Goal: Navigation & Orientation: Find specific page/section

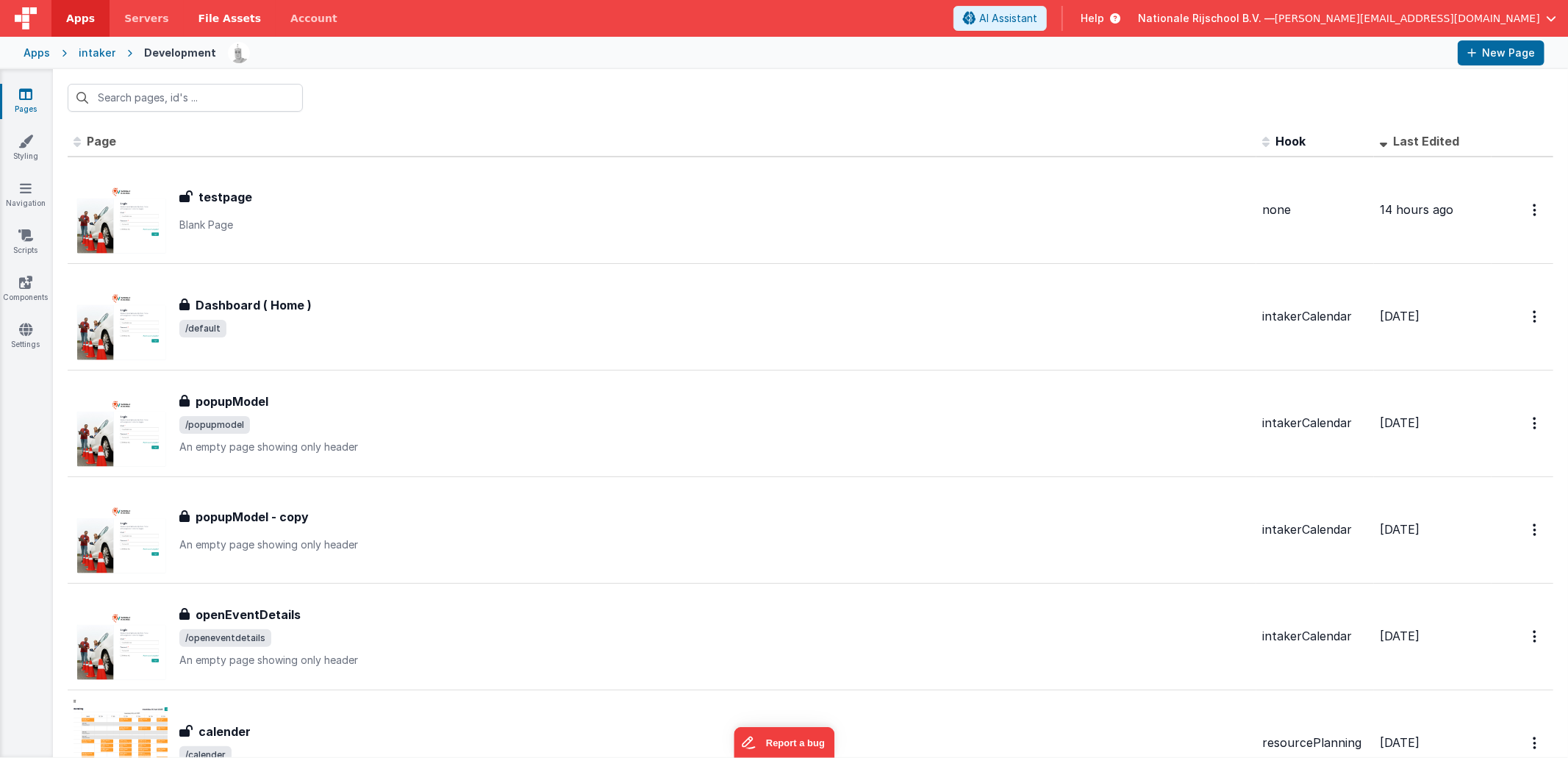
click at [232, 17] on span "File Assets" at bounding box center [229, 18] width 63 height 15
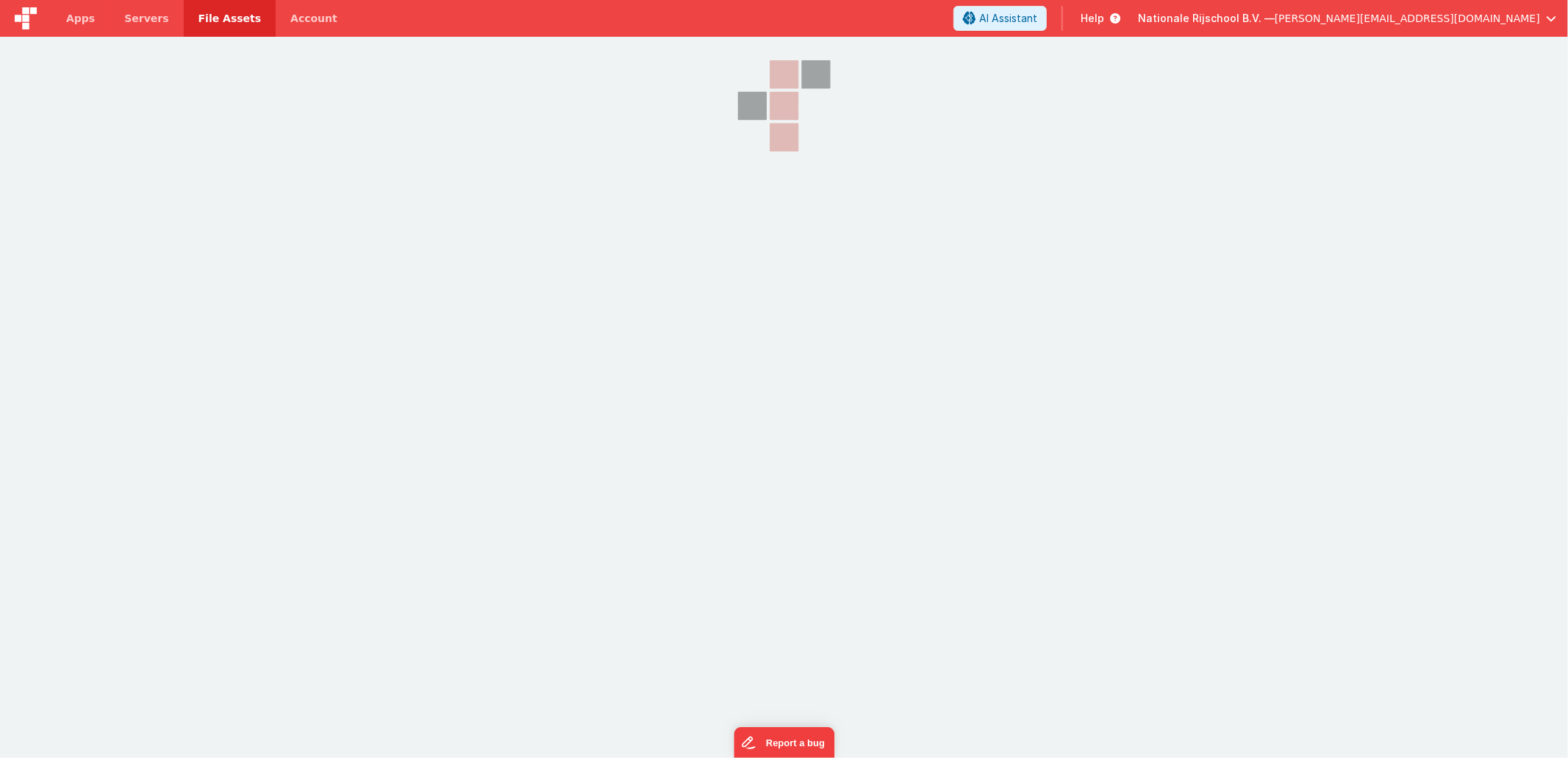
click at [220, 17] on span "File Assets" at bounding box center [229, 18] width 63 height 15
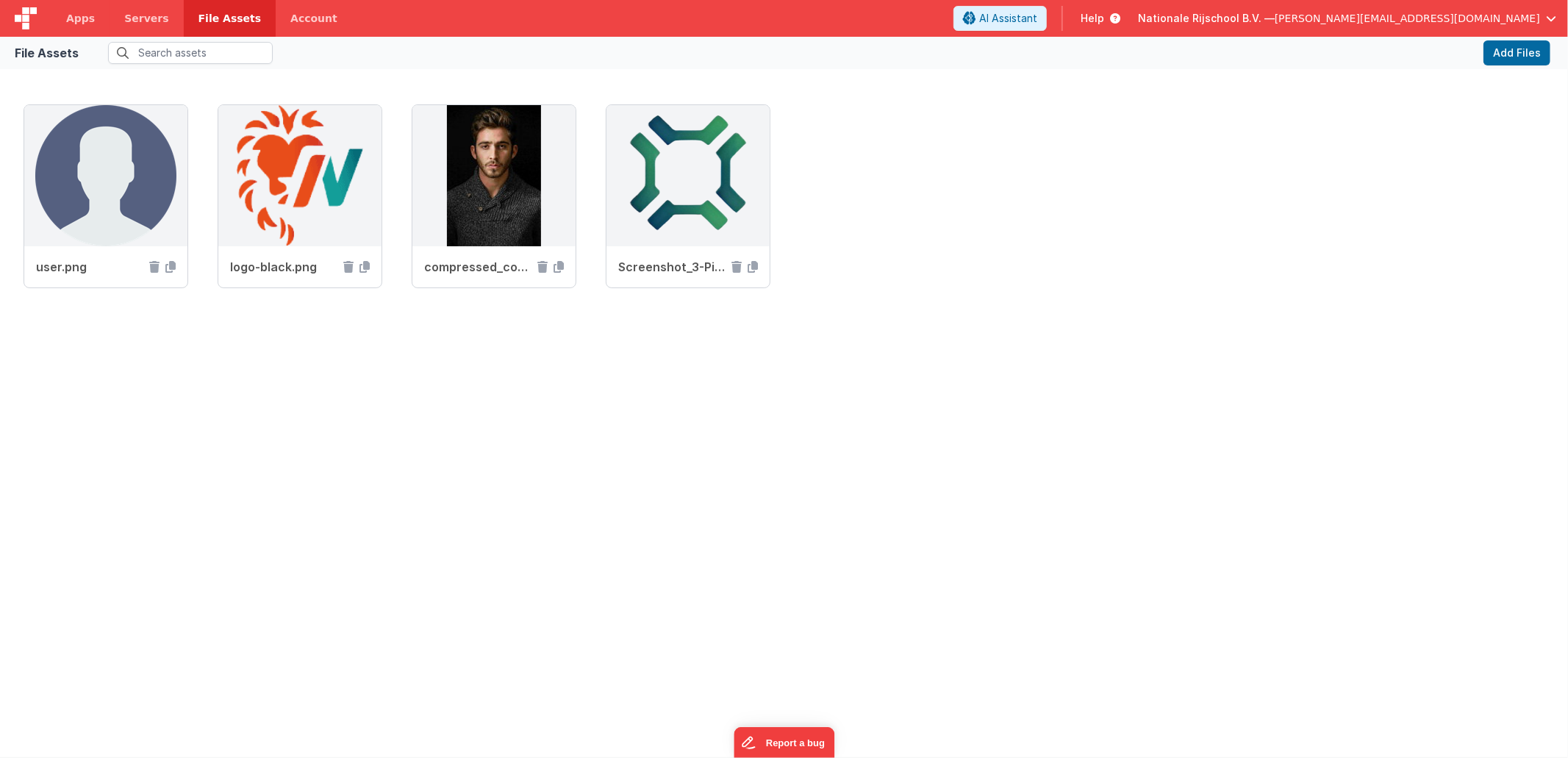
click at [1516, 14] on span "[PERSON_NAME][EMAIL_ADDRESS][DOMAIN_NAME]" at bounding box center [1408, 18] width 266 height 15
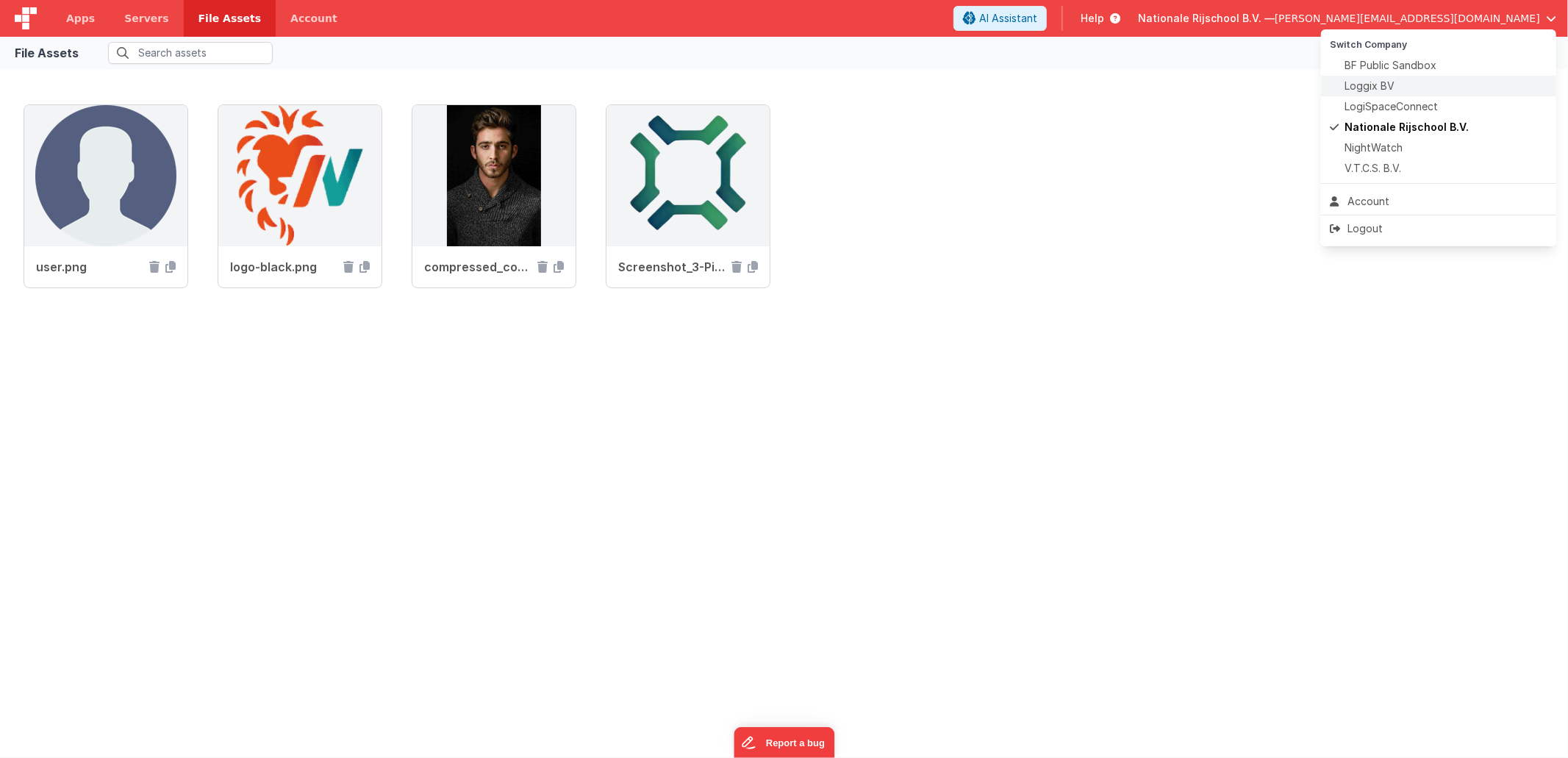
click at [1407, 79] on div "Loggix BV" at bounding box center [1439, 86] width 217 height 15
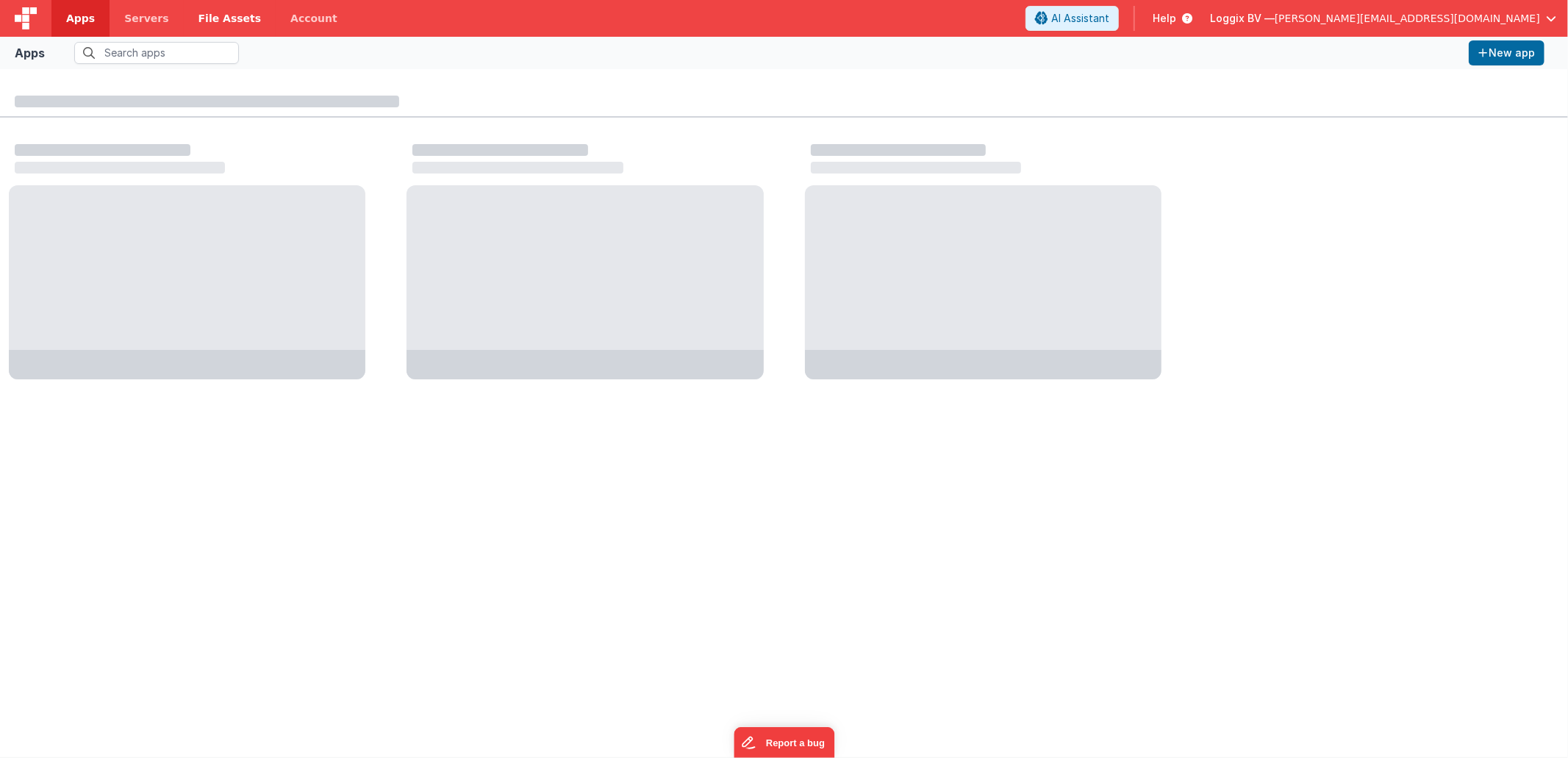
click at [212, 12] on span "File Assets" at bounding box center [229, 18] width 63 height 15
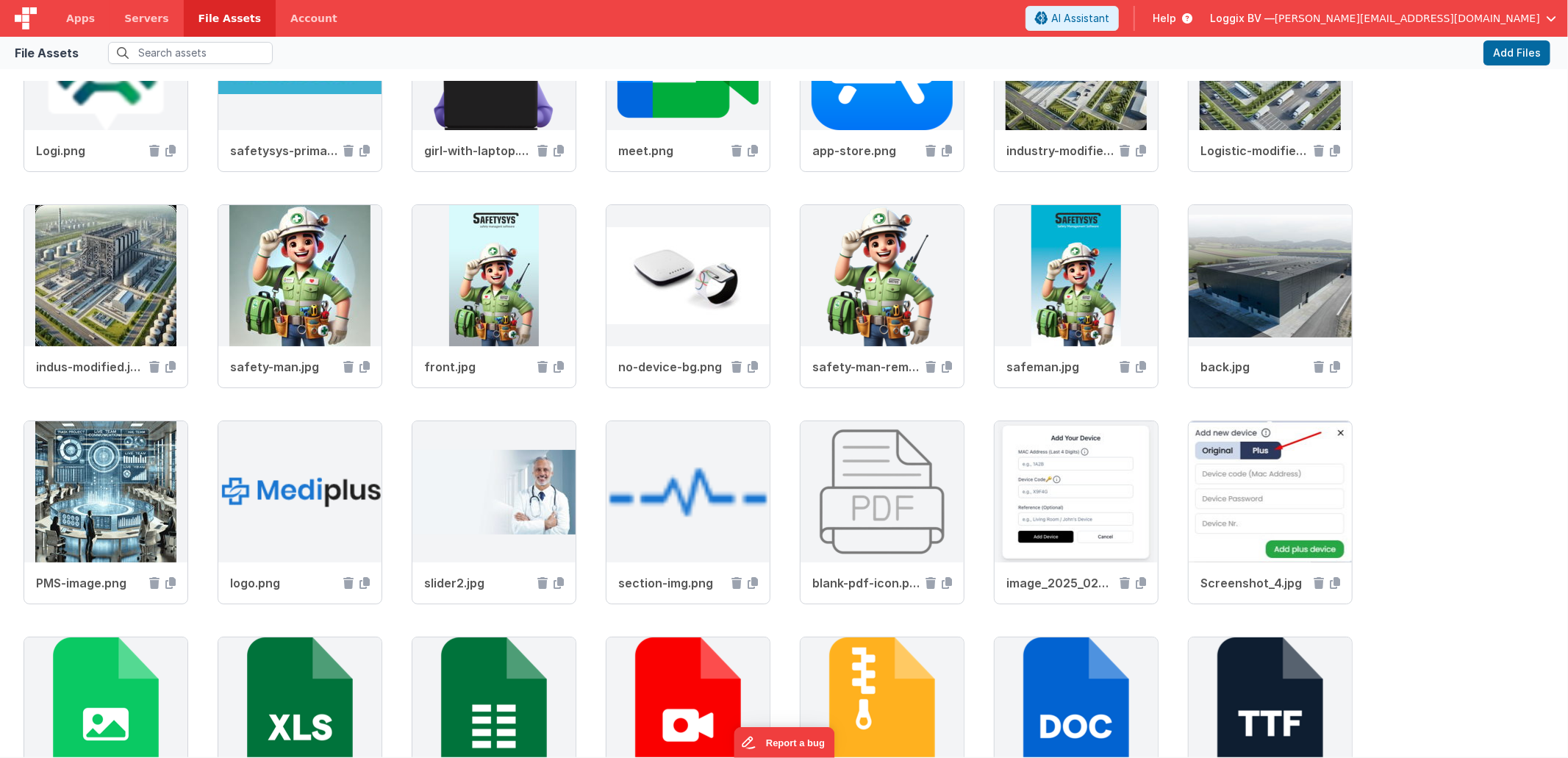
scroll to position [2486, 0]
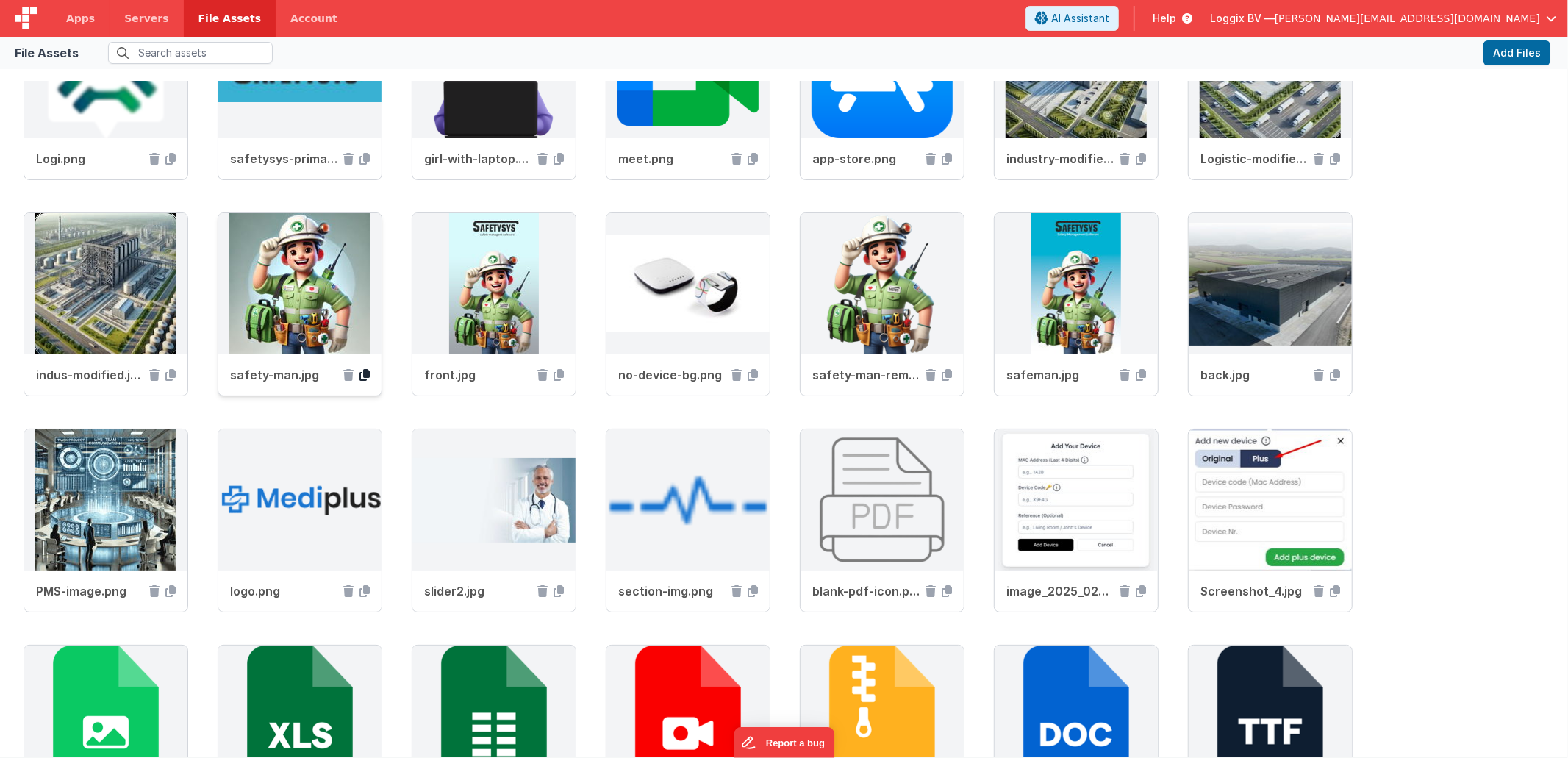
click at [362, 375] on icon at bounding box center [364, 375] width 10 height 12
drag, startPoint x: 316, startPoint y: 378, endPoint x: 232, endPoint y: 373, distance: 84.1
click at [230, 373] on span "safety-man.jpg" at bounding box center [284, 374] width 107 height 17
click at [360, 369] on icon at bounding box center [364, 375] width 10 height 12
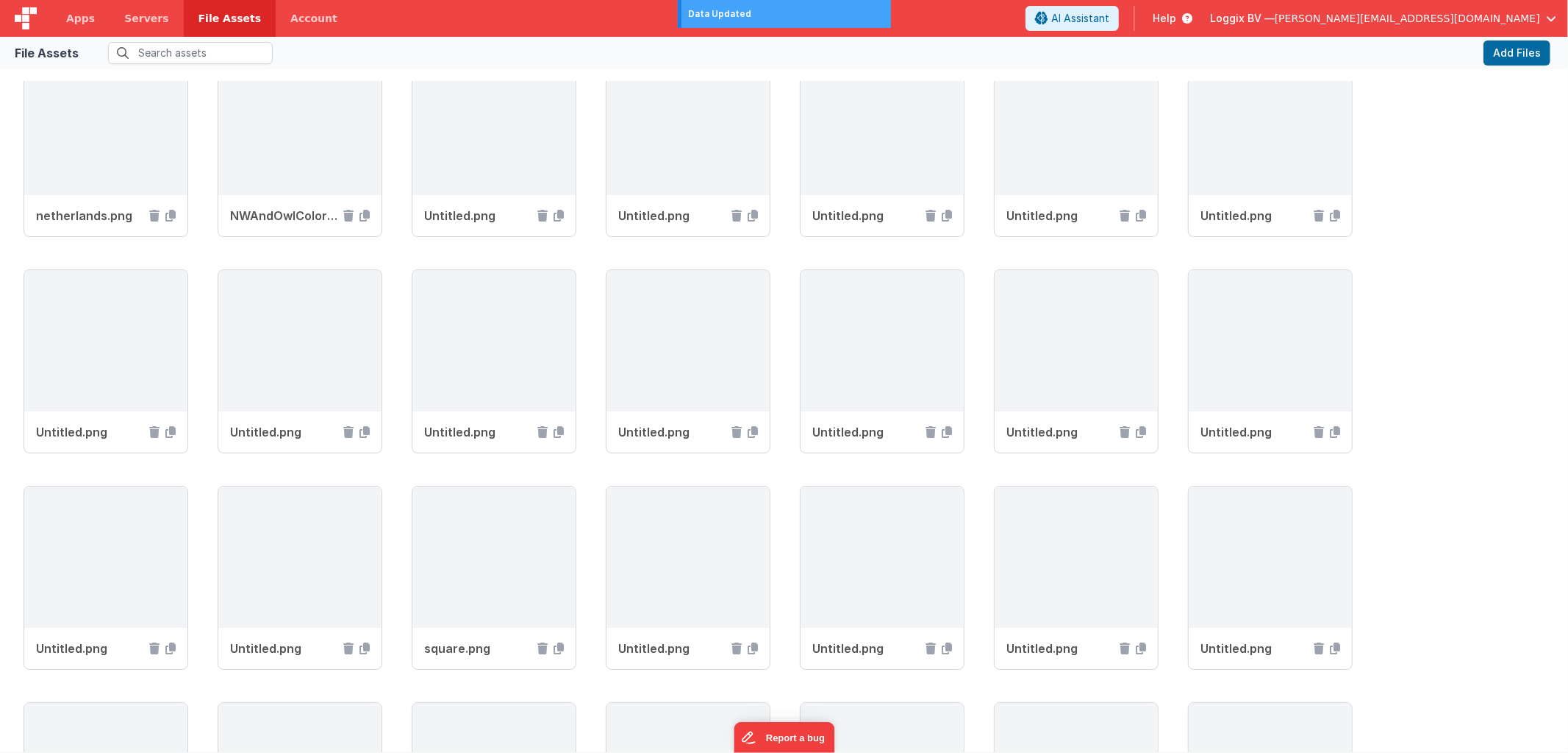
scroll to position [2863, 0]
